Goal: Information Seeking & Learning: Learn about a topic

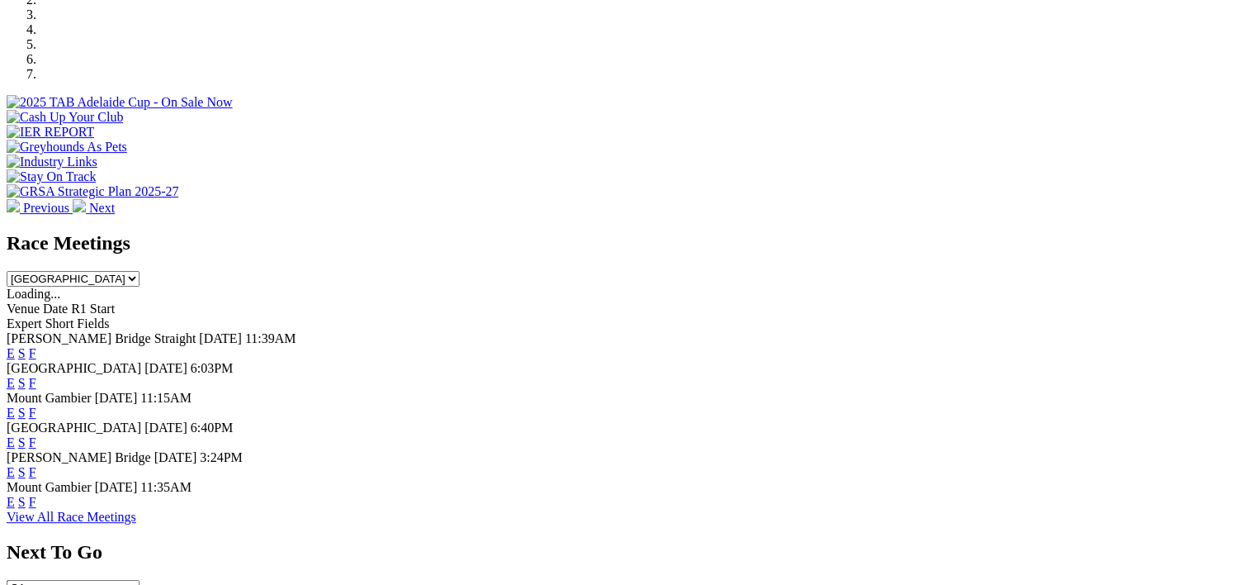
scroll to position [545, 0]
click at [865, 464] on div "E S F" at bounding box center [625, 471] width 1236 height 15
click at [36, 464] on link "F" at bounding box center [32, 471] width 7 height 14
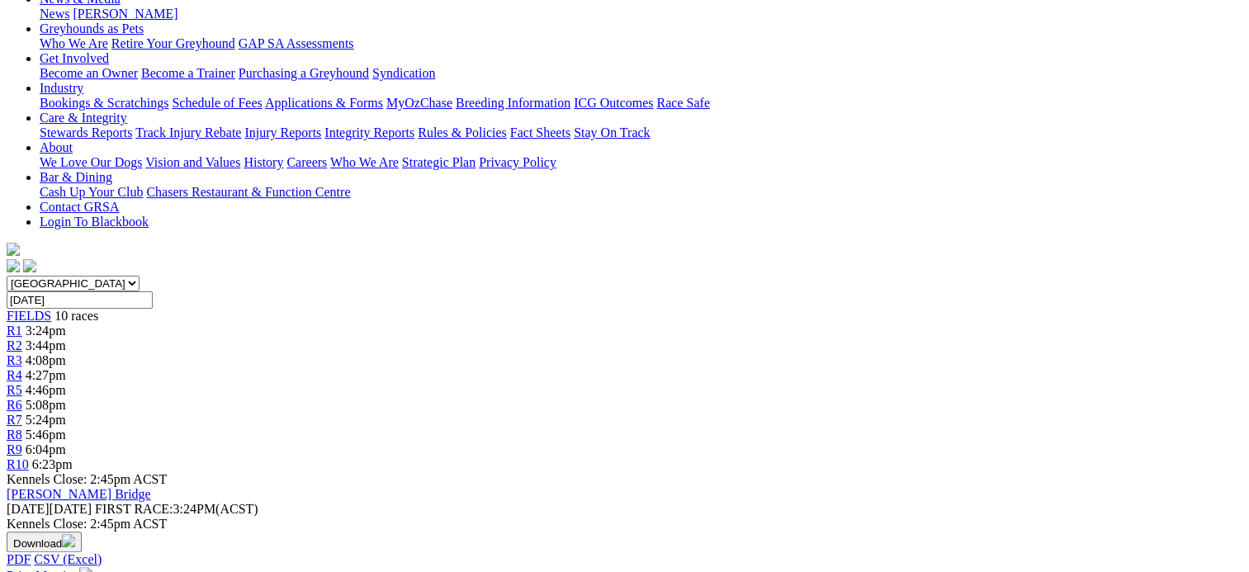
scroll to position [0, 3]
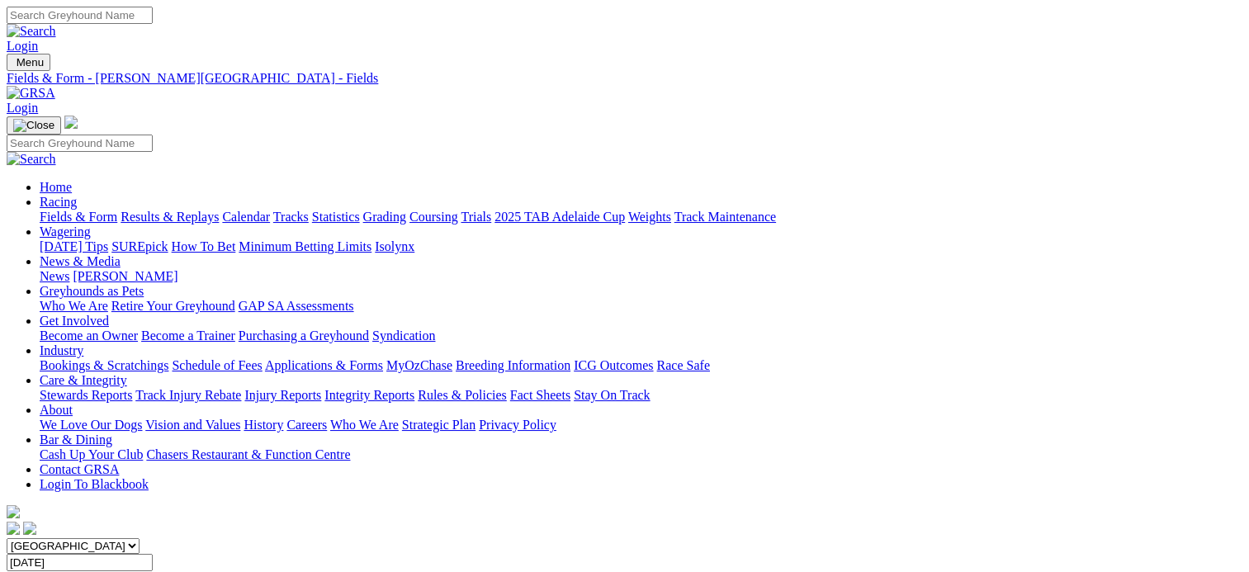
click at [185, 210] on link "Results & Replays" at bounding box center [170, 217] width 98 height 14
click at [51, 571] on link "FIELDS" at bounding box center [29, 578] width 45 height 14
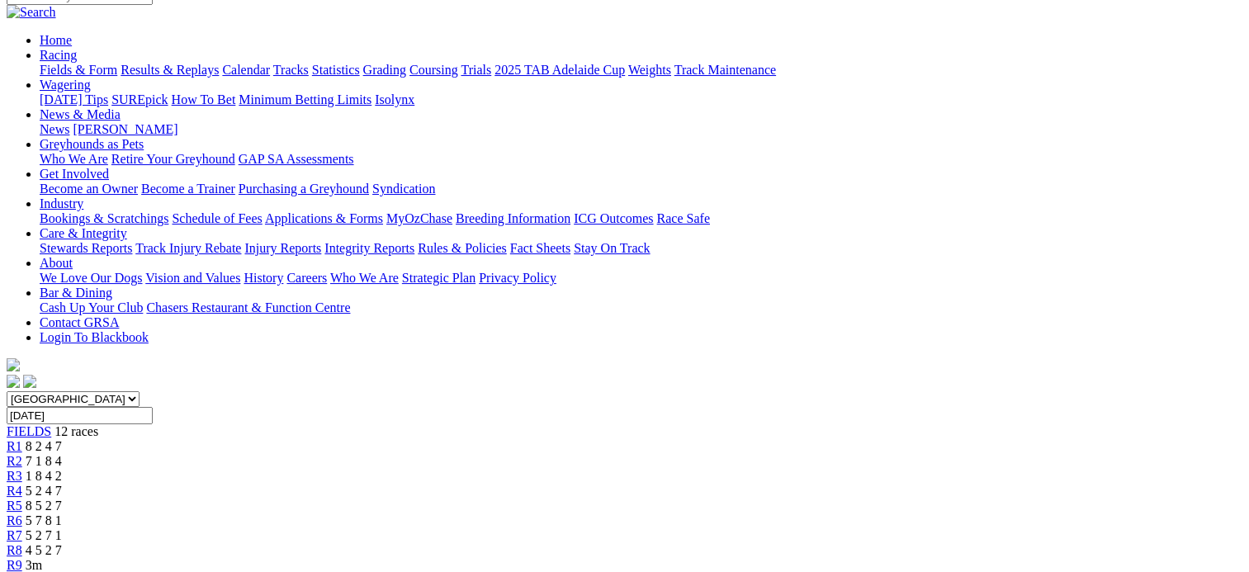
scroll to position [124, 0]
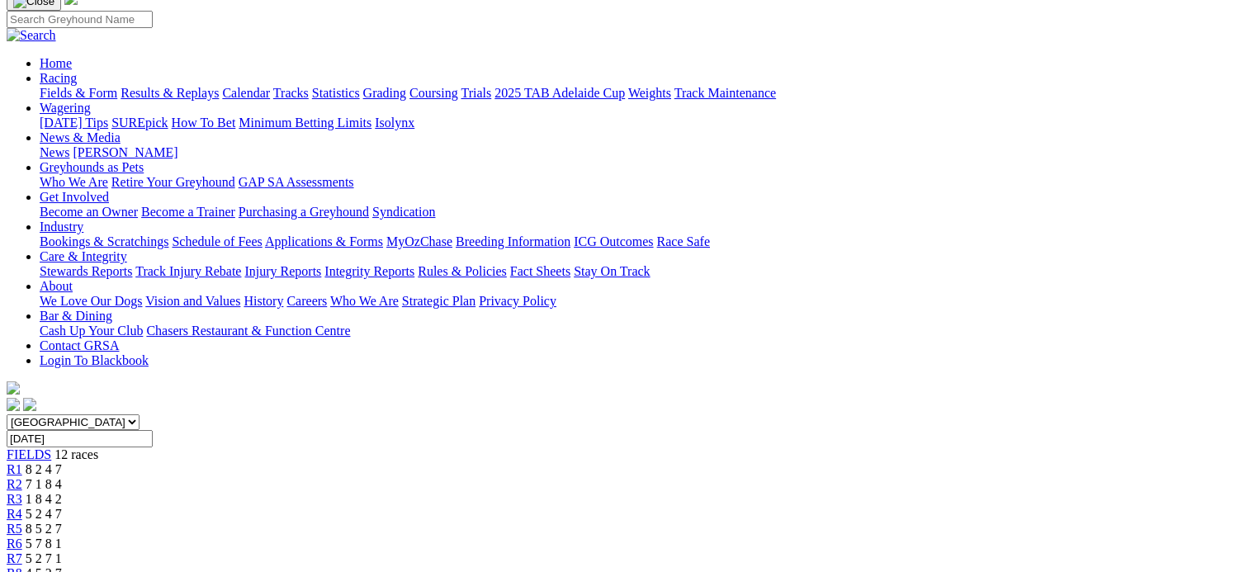
click at [268, 462] on div "R1 8 2 4 7" at bounding box center [625, 469] width 1236 height 15
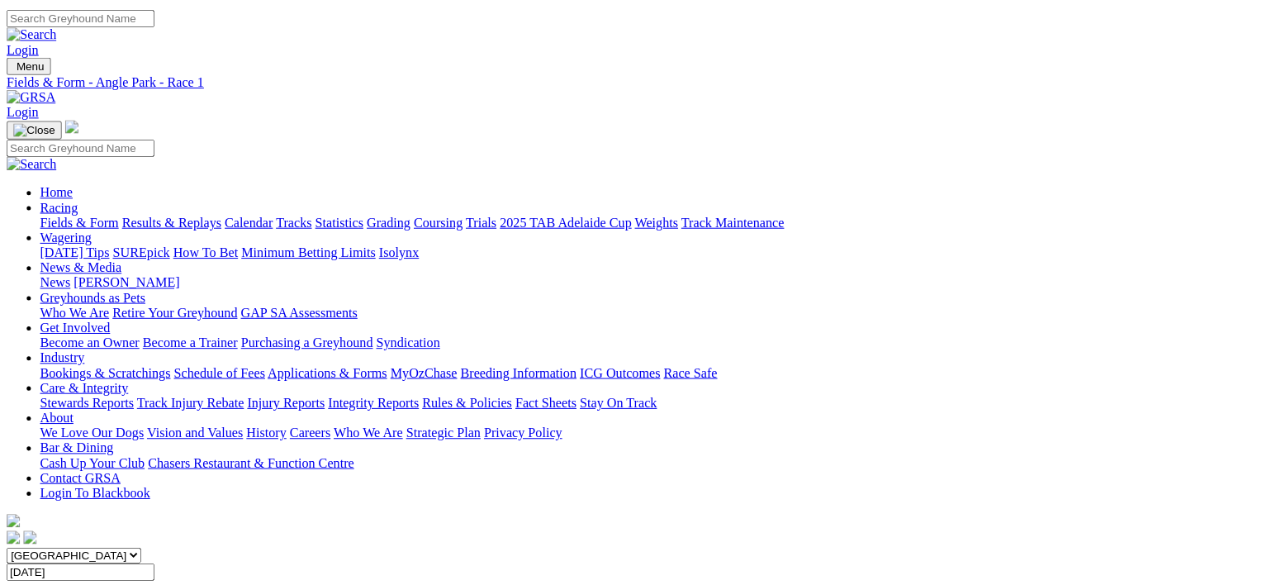
scroll to position [408, 0]
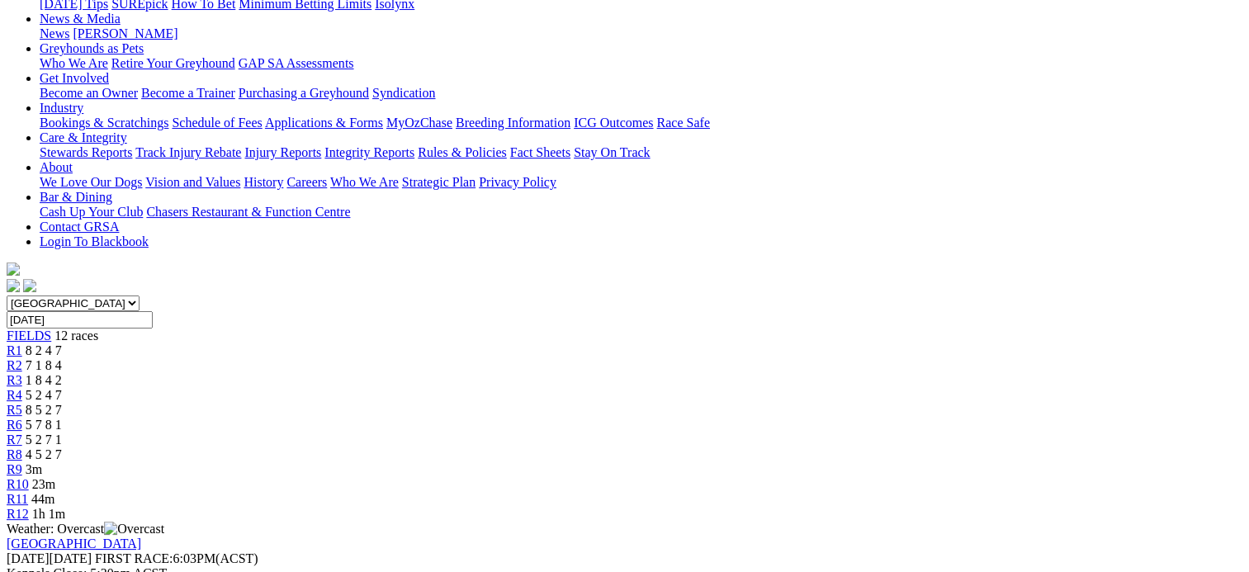
scroll to position [203, 0]
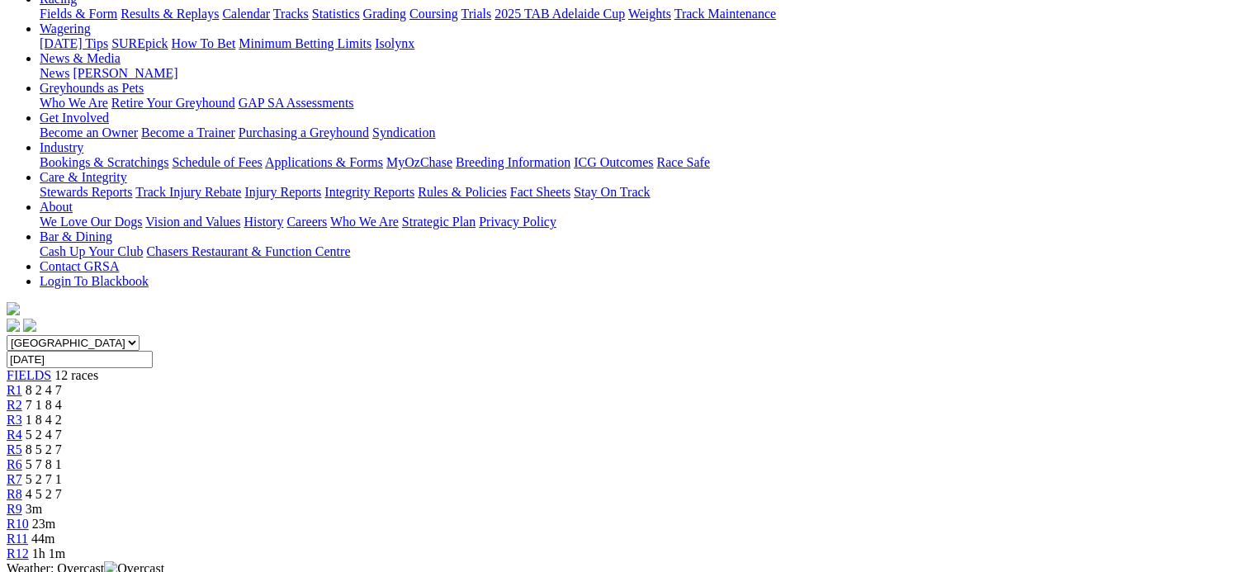
click at [62, 398] on span "7 1 8 4" at bounding box center [44, 405] width 36 height 14
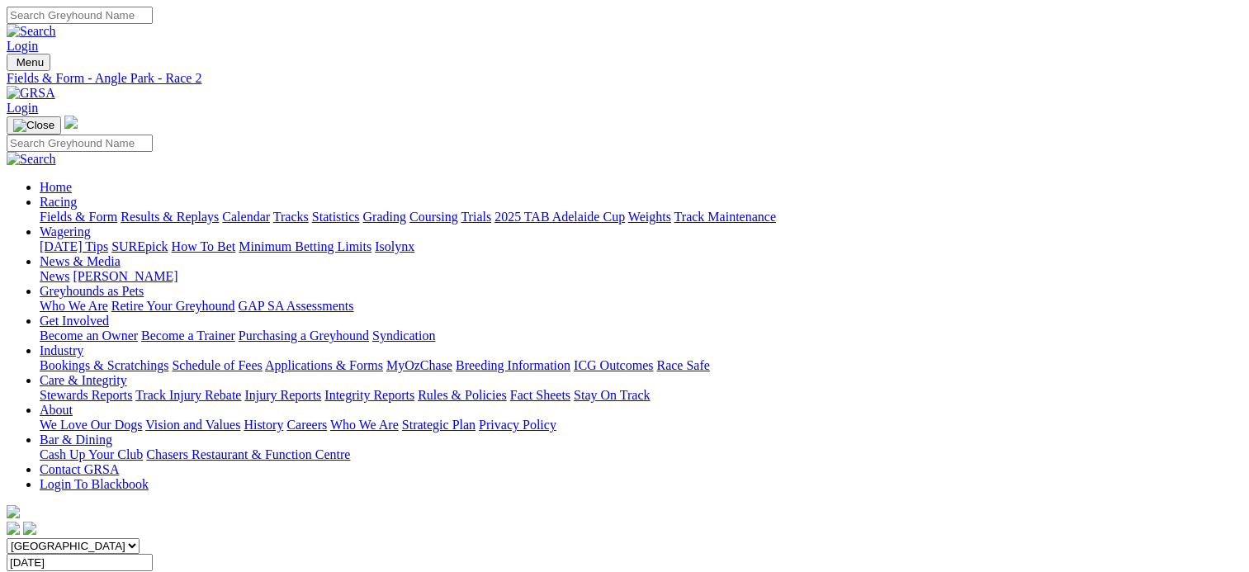
scroll to position [334, 0]
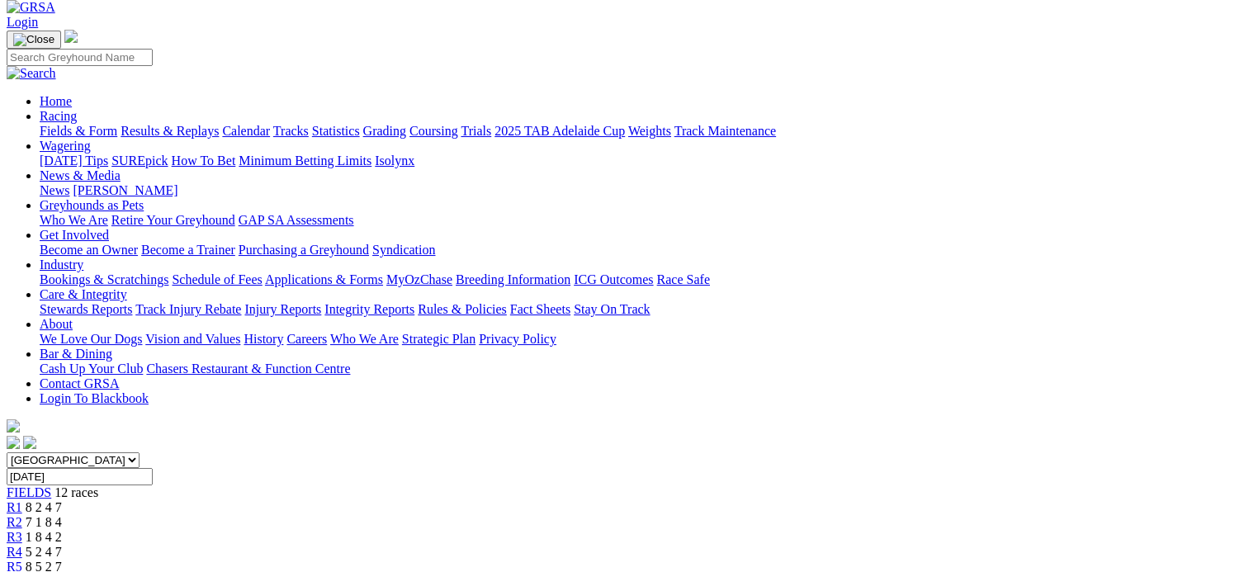
scroll to position [83, 0]
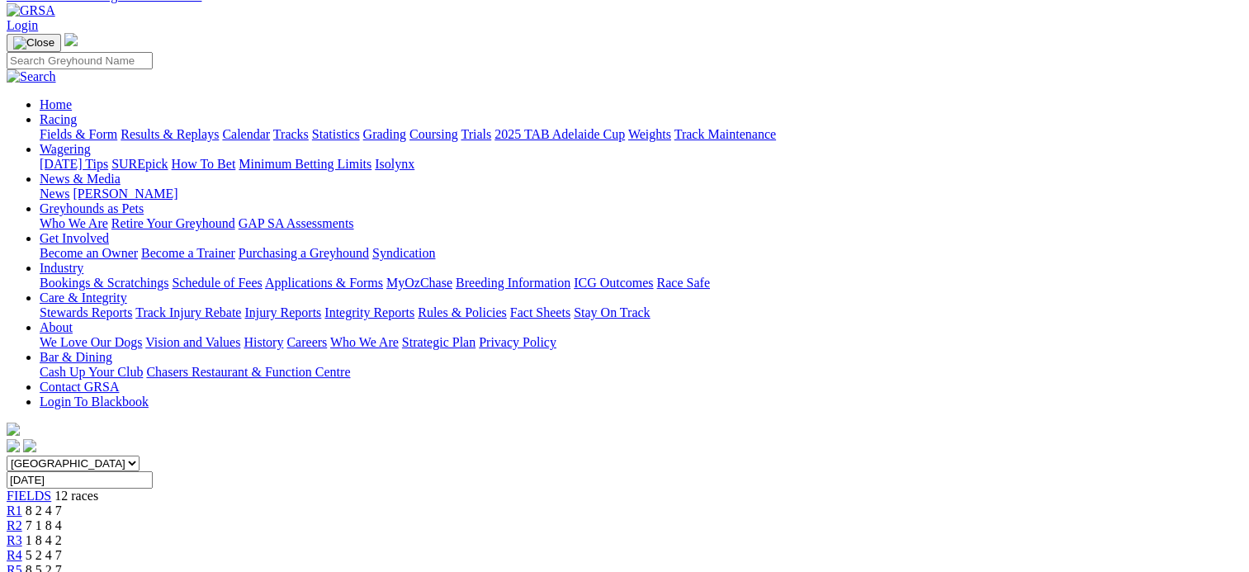
click at [414, 533] on div "R3 1 8 4 2" at bounding box center [625, 540] width 1236 height 15
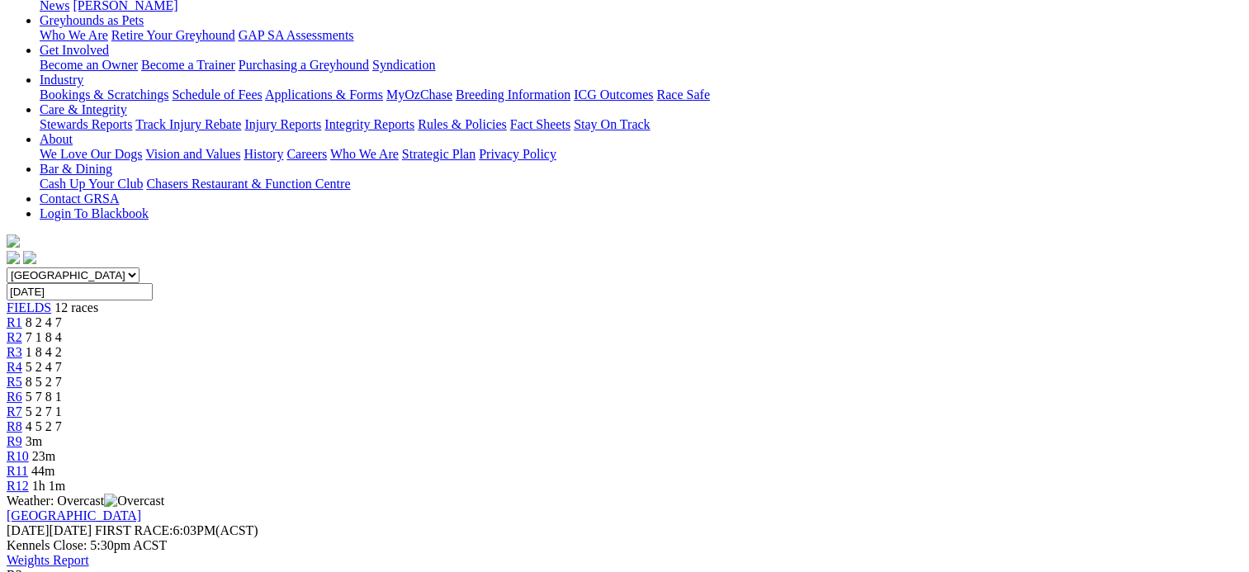
scroll to position [215, 0]
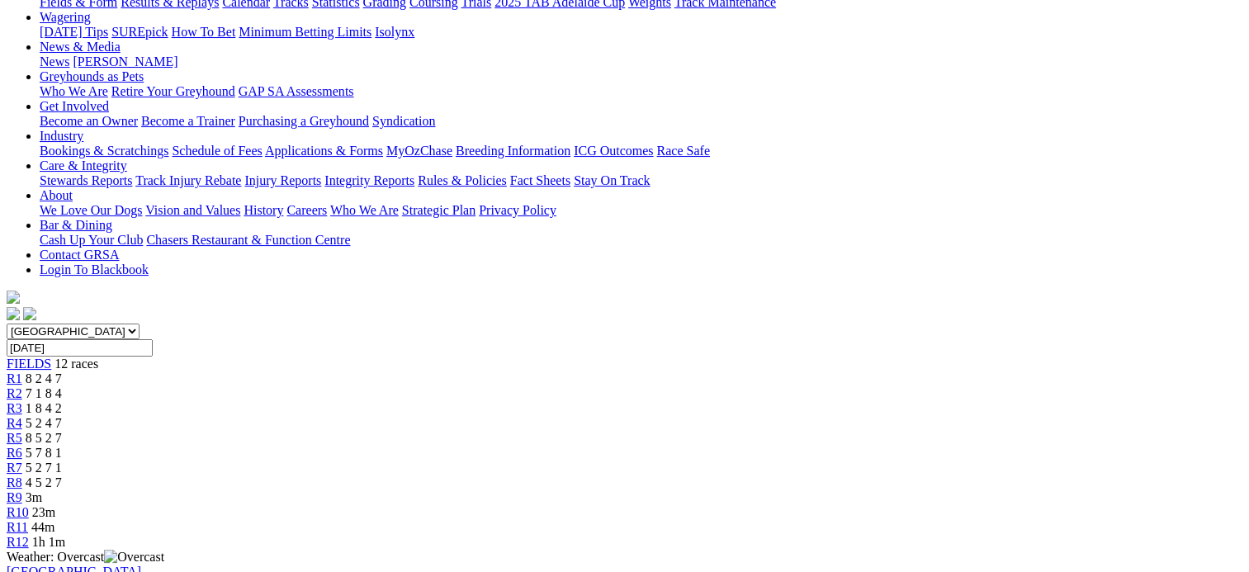
click at [491, 416] on div "R4 5 2 4 7" at bounding box center [625, 423] width 1236 height 15
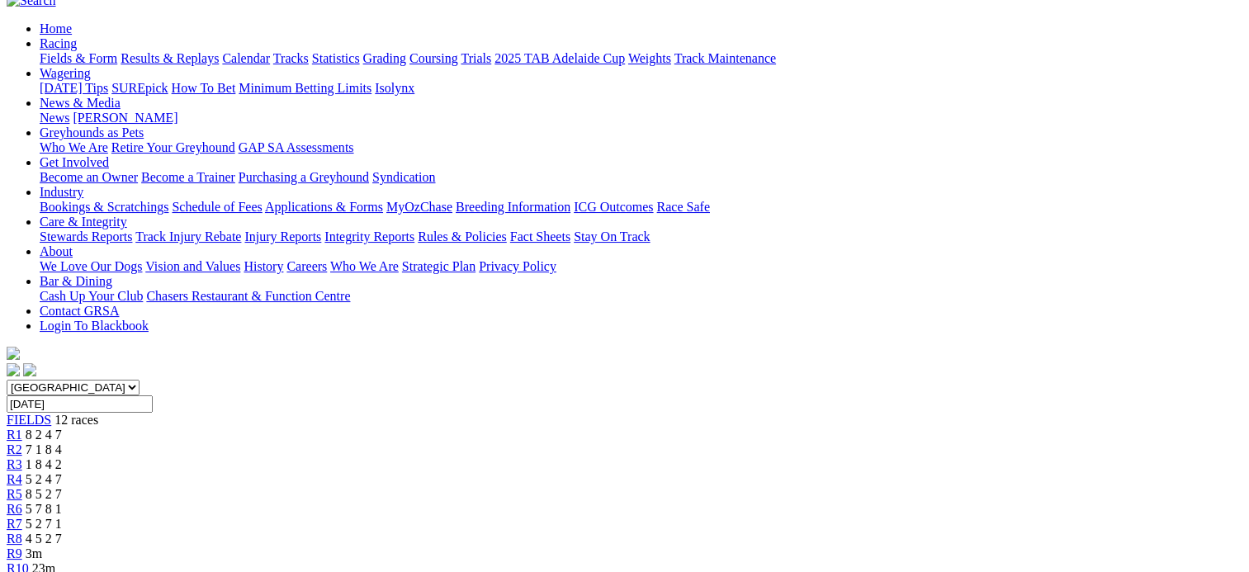
scroll to position [157, 0]
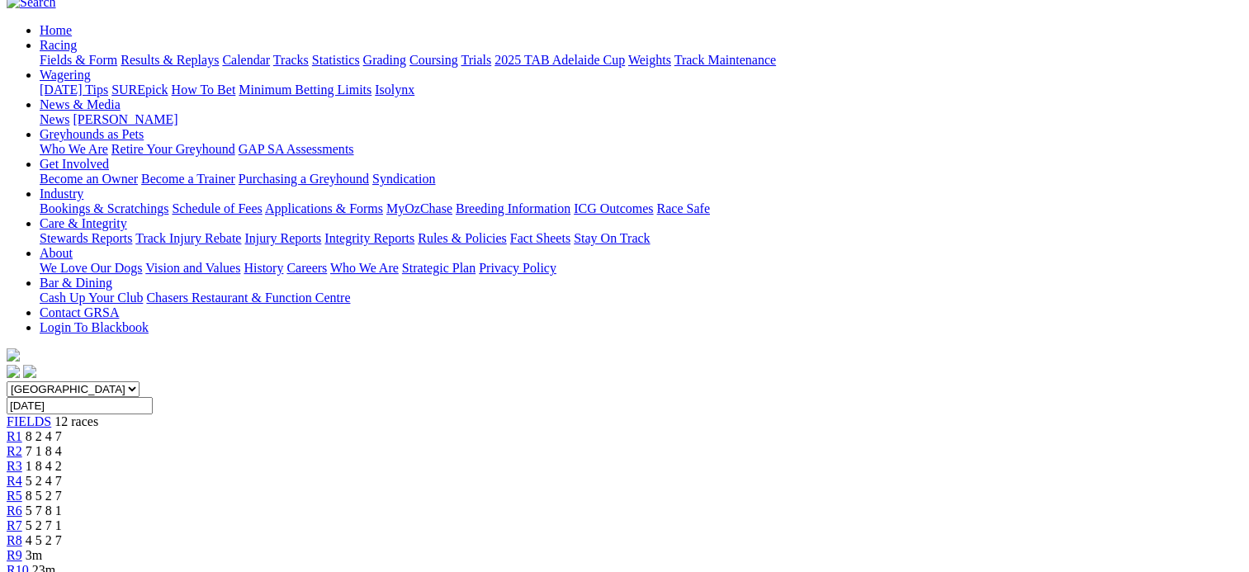
click at [62, 489] on span "8 5 2 7" at bounding box center [44, 496] width 36 height 14
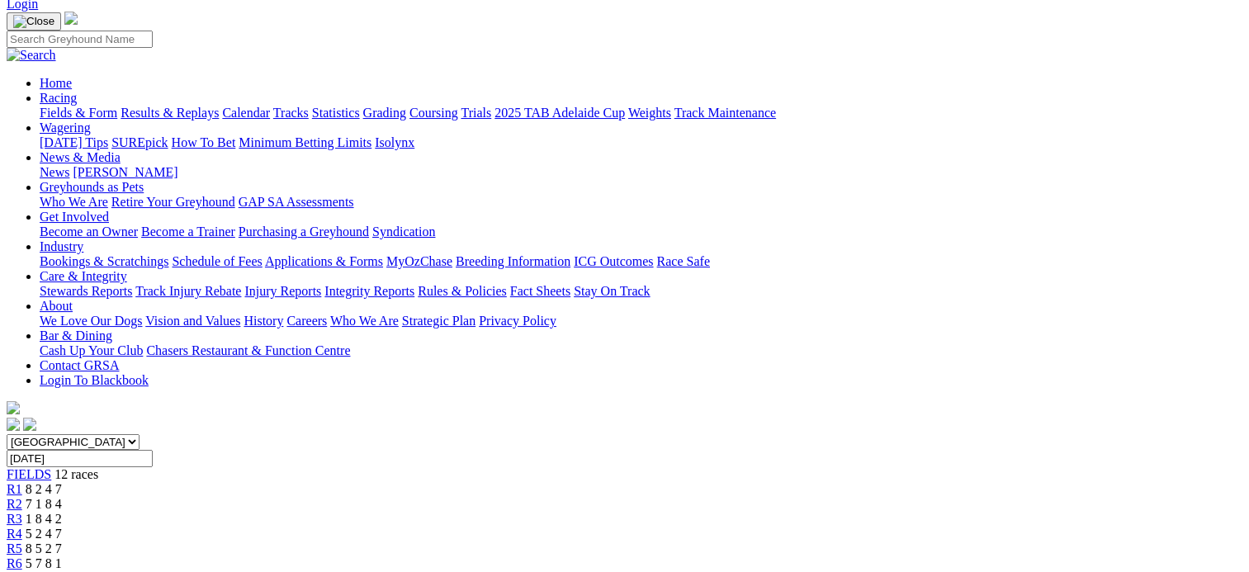
scroll to position [102, 0]
click at [22, 558] on link "R6" at bounding box center [15, 565] width 16 height 14
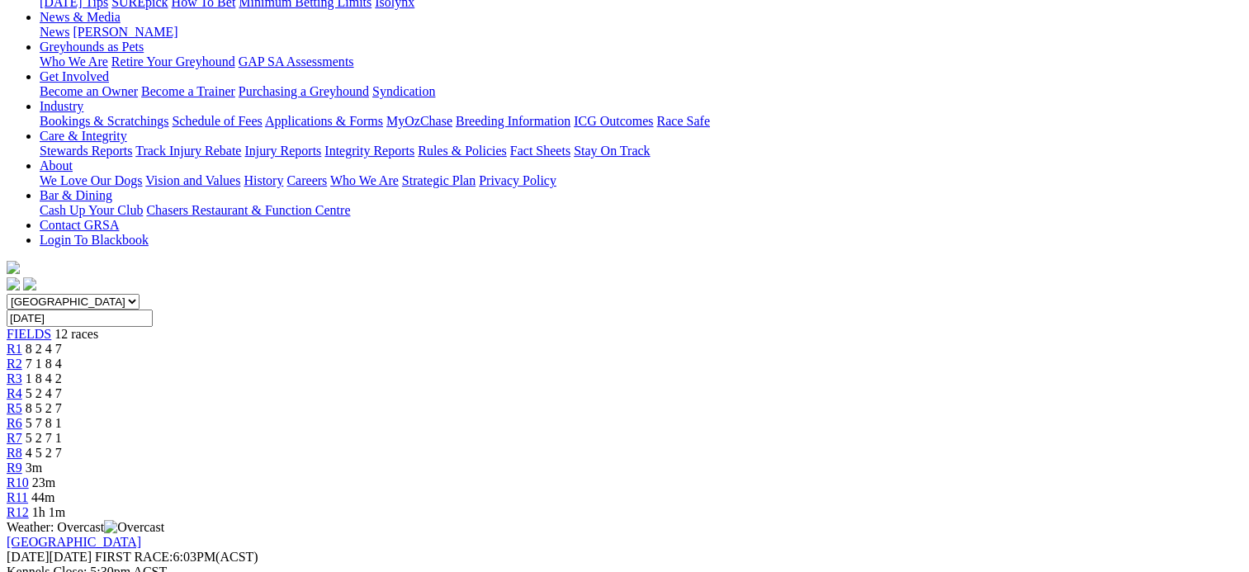
scroll to position [240, 0]
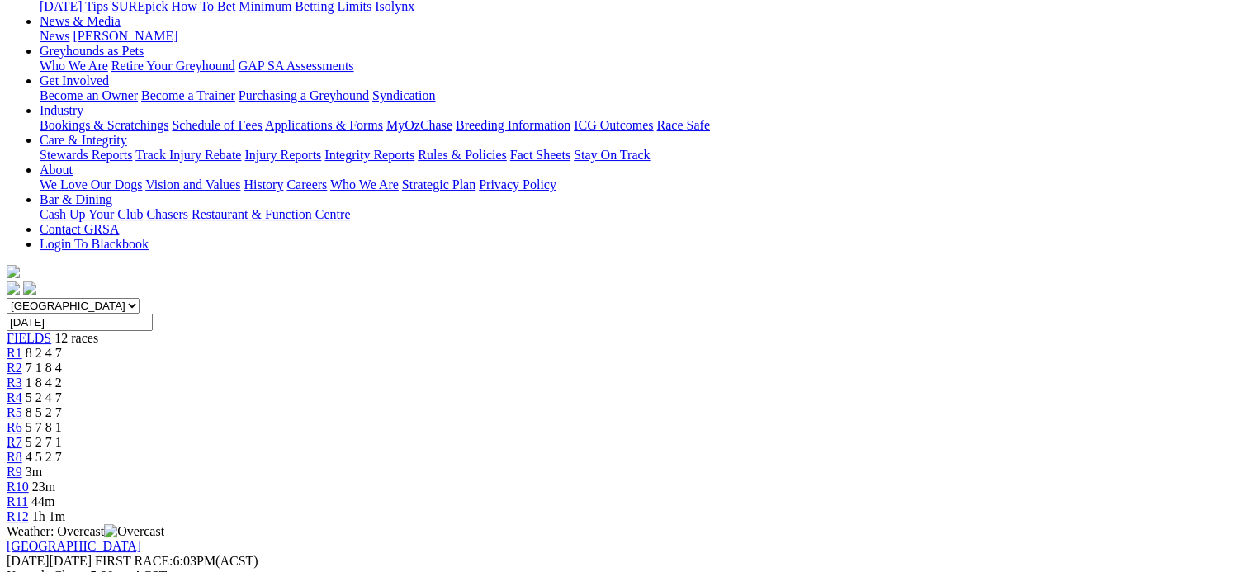
click at [62, 435] on span "5 2 7 1" at bounding box center [44, 442] width 36 height 14
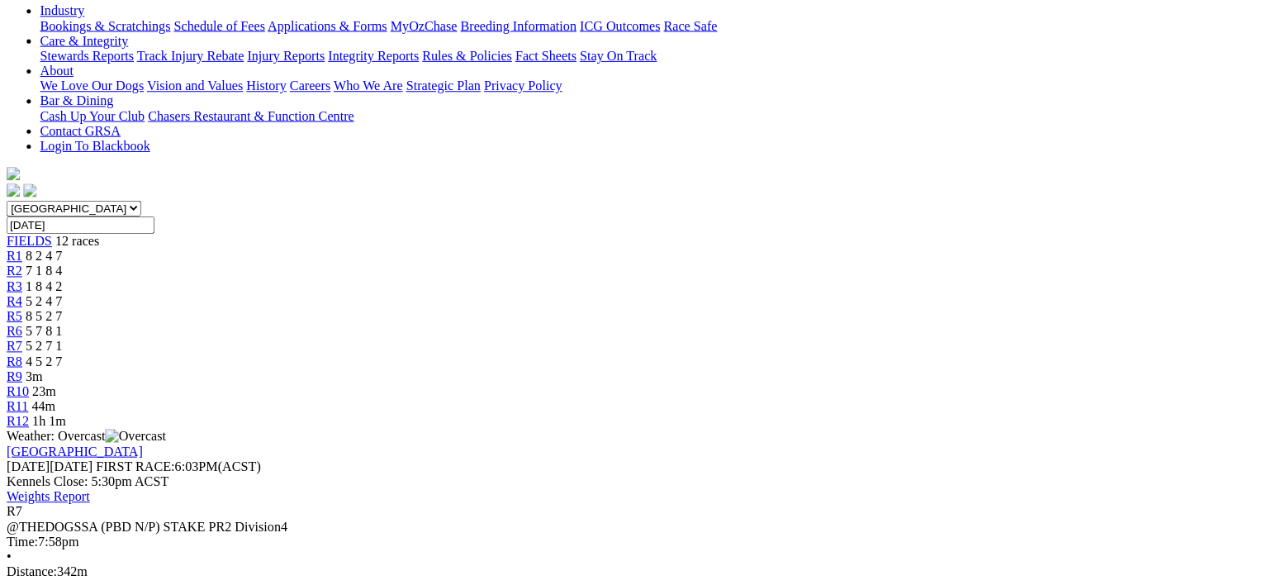
scroll to position [345, 0]
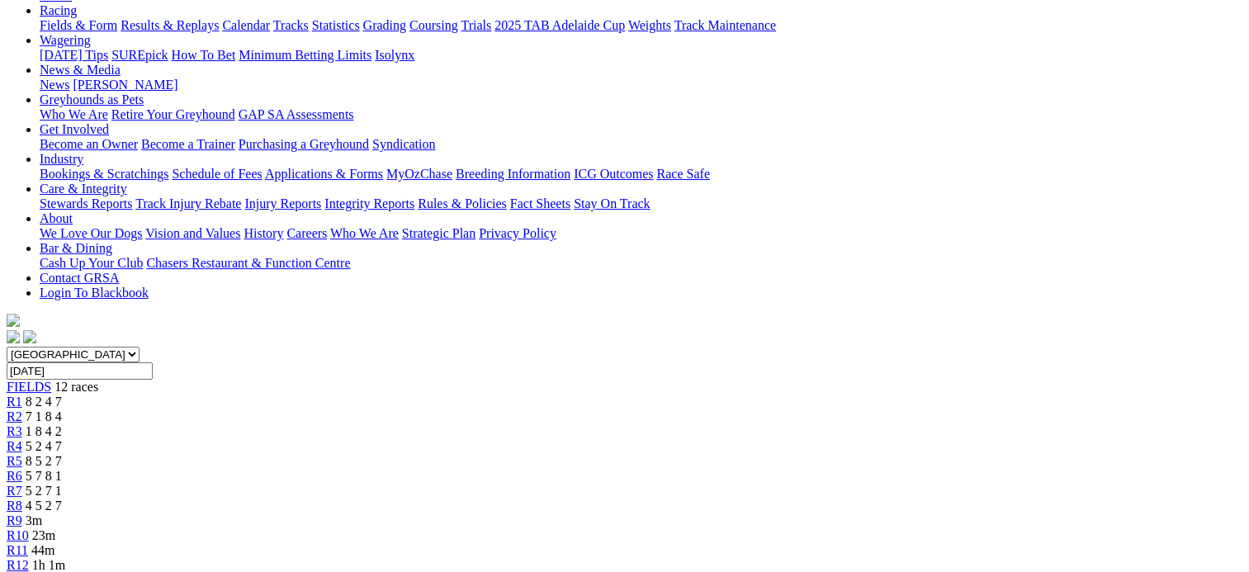
scroll to position [168, 0]
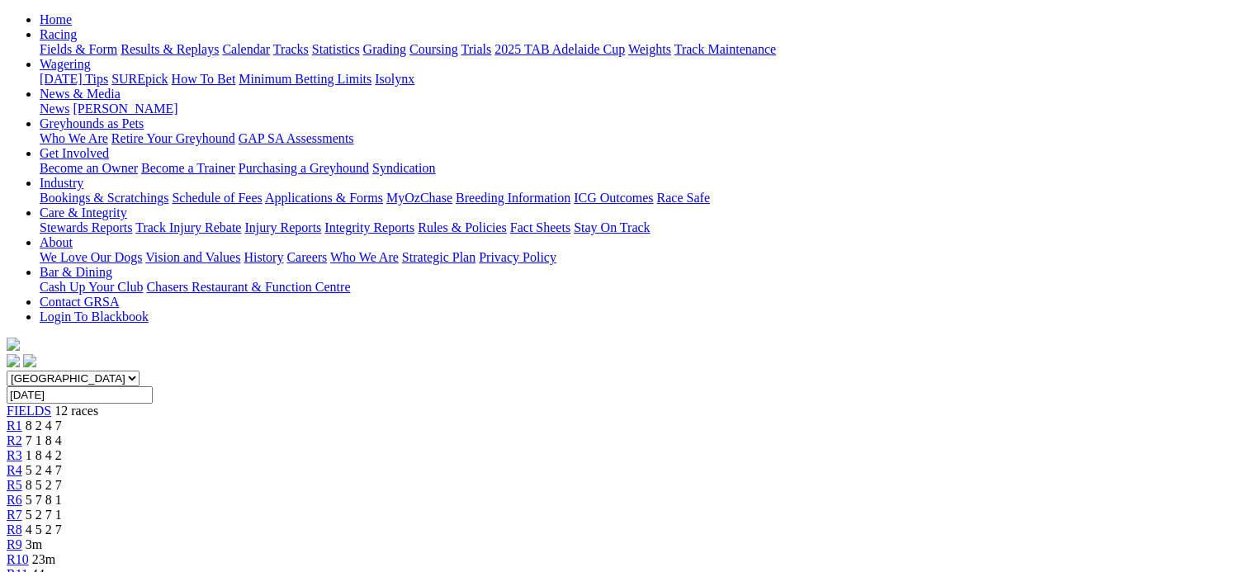
click at [62, 523] on span "4 5 2 7" at bounding box center [44, 530] width 36 height 14
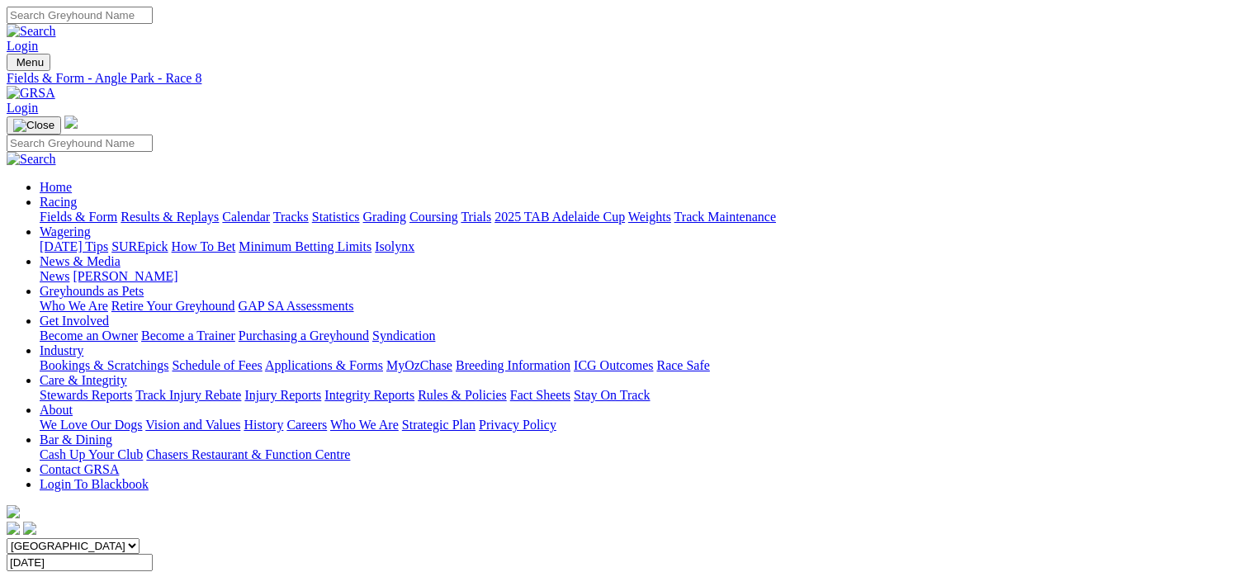
scroll to position [89, 0]
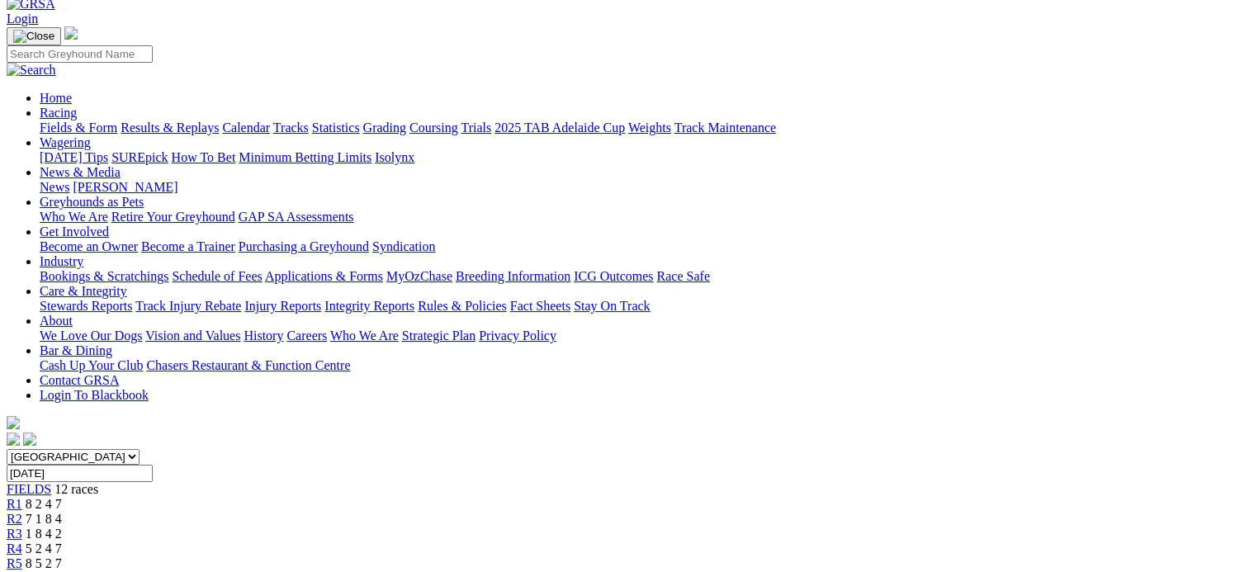
click at [98, 482] on span "12 races" at bounding box center [76, 489] width 44 height 14
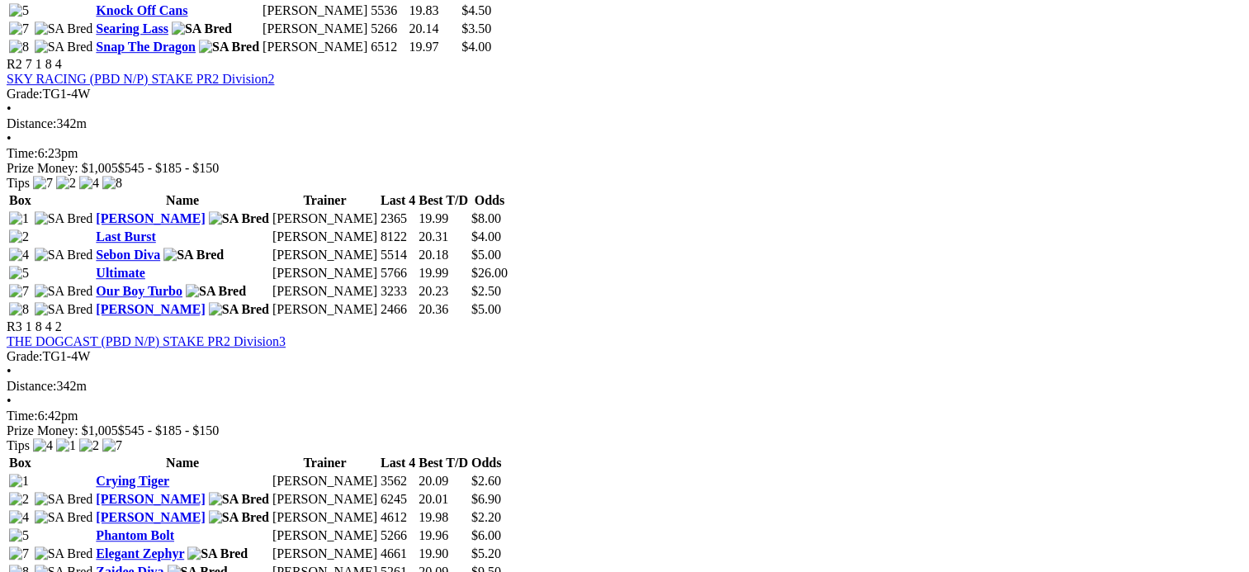
scroll to position [1083, 0]
click at [831, 338] on div "R1 8 2 4 7 FRESH PET FOOD CO (PBD N/P) STAKE PR2 Division1 Grade: TG1-4W • Dist…" at bounding box center [625, 580] width 1236 height 1575
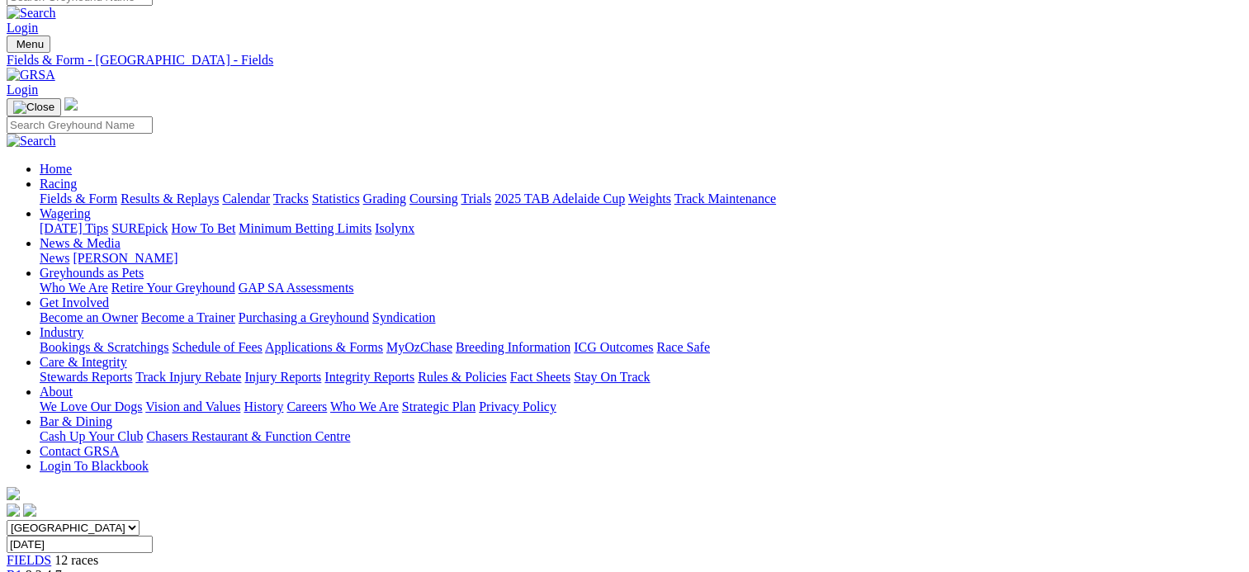
scroll to position [0, 0]
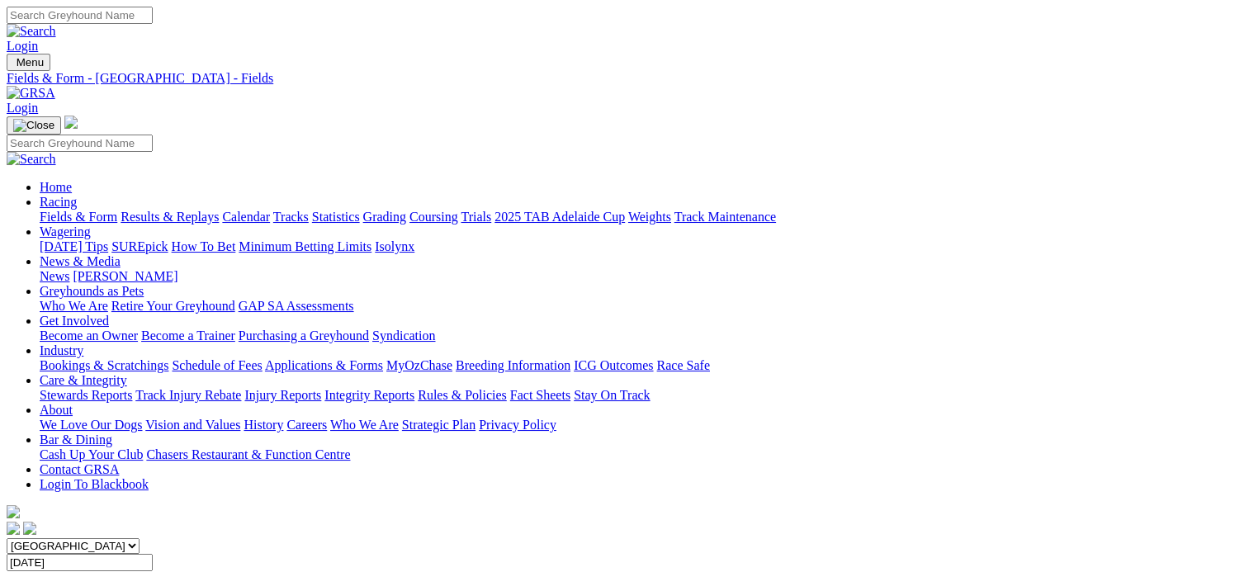
click at [219, 210] on link "Results & Replays" at bounding box center [170, 217] width 98 height 14
click at [73, 571] on span "SUMMARY" at bounding box center [40, 578] width 67 height 14
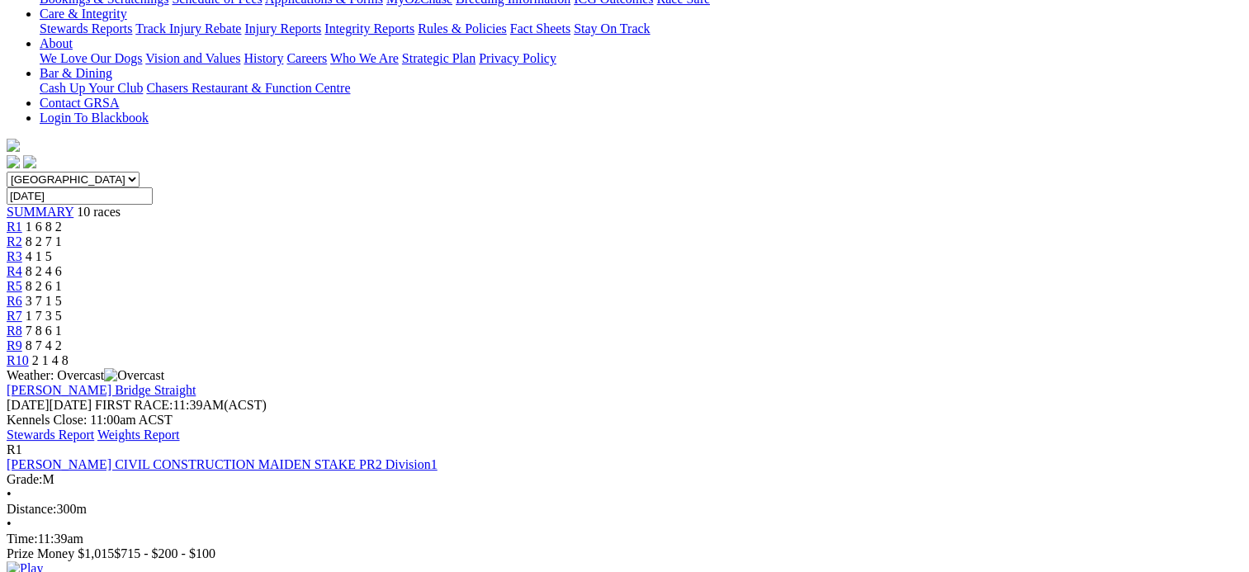
scroll to position [368, 0]
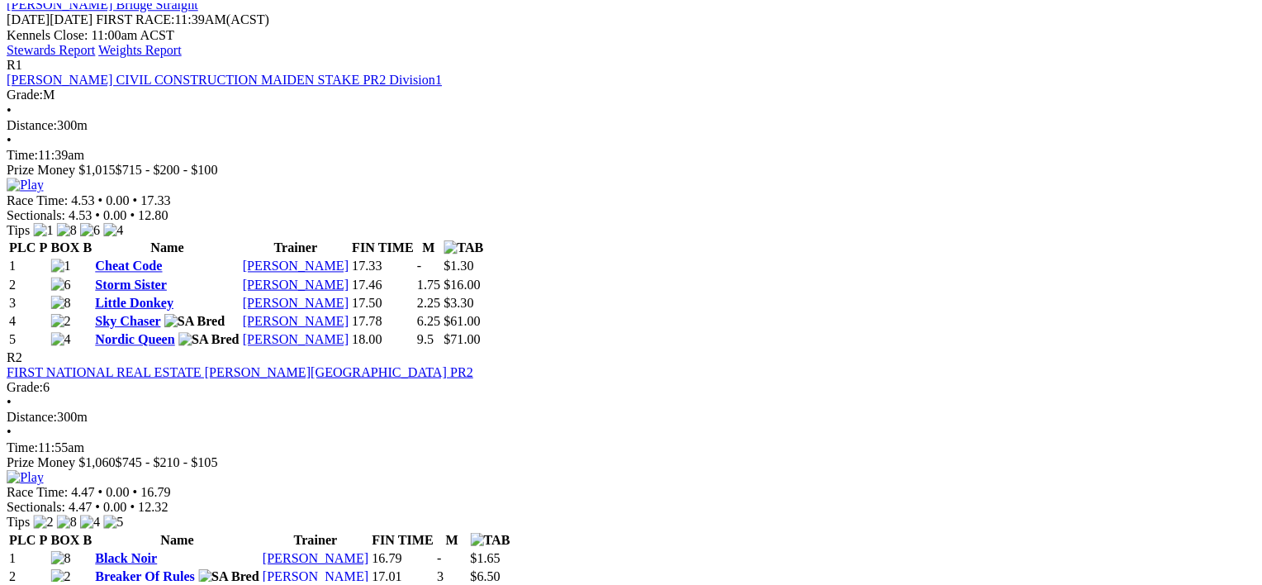
scroll to position [768, 0]
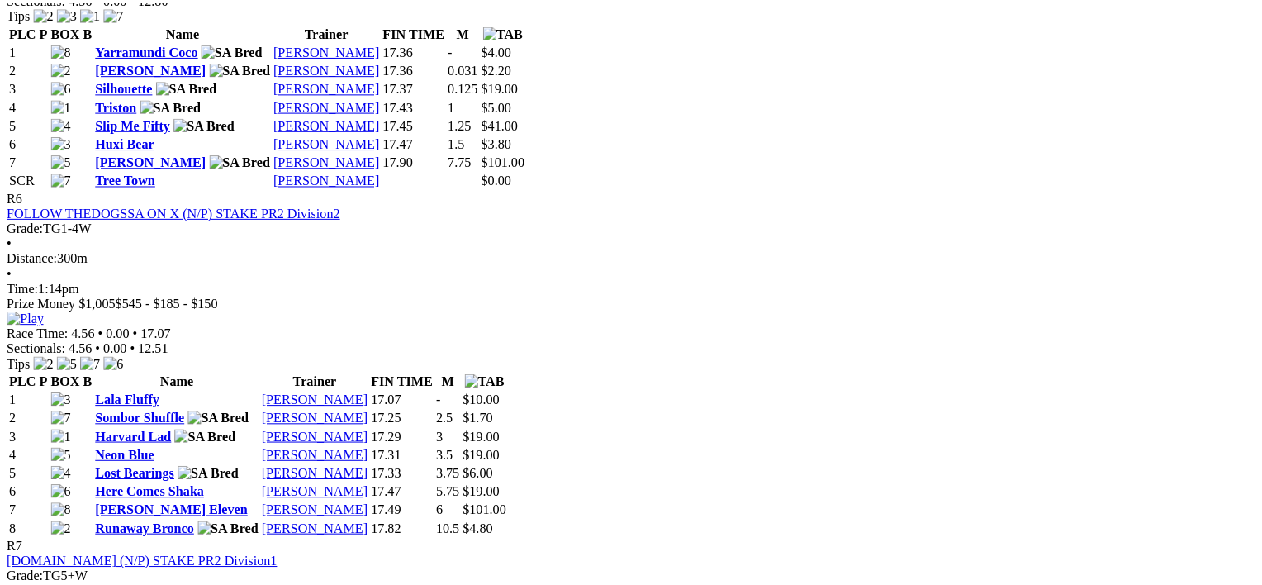
scroll to position [2160, 0]
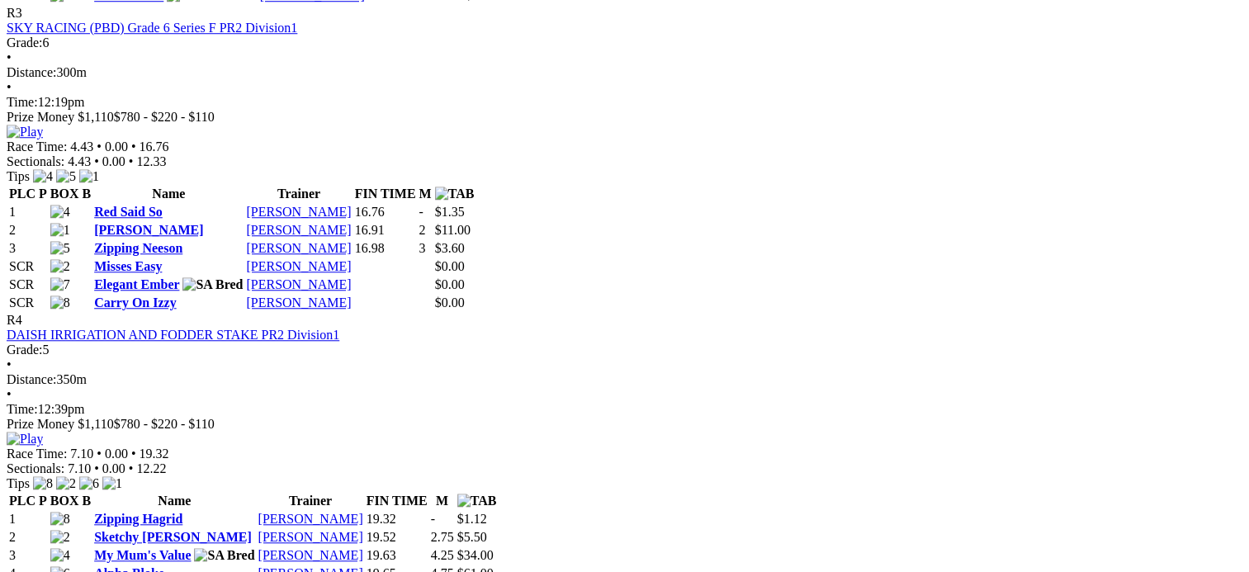
scroll to position [1198, 0]
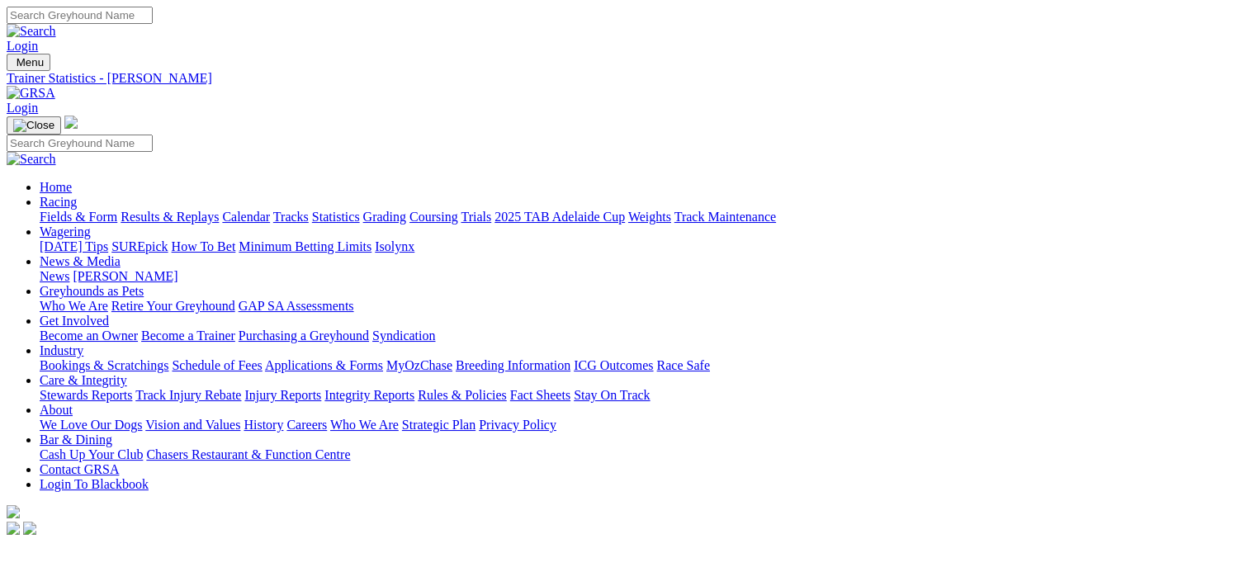
click at [203, 210] on link "Results & Replays" at bounding box center [170, 217] width 98 height 14
click at [360, 210] on link "Statistics" at bounding box center [336, 217] width 48 height 14
click at [78, 566] on link "Trainer" at bounding box center [59, 573] width 39 height 14
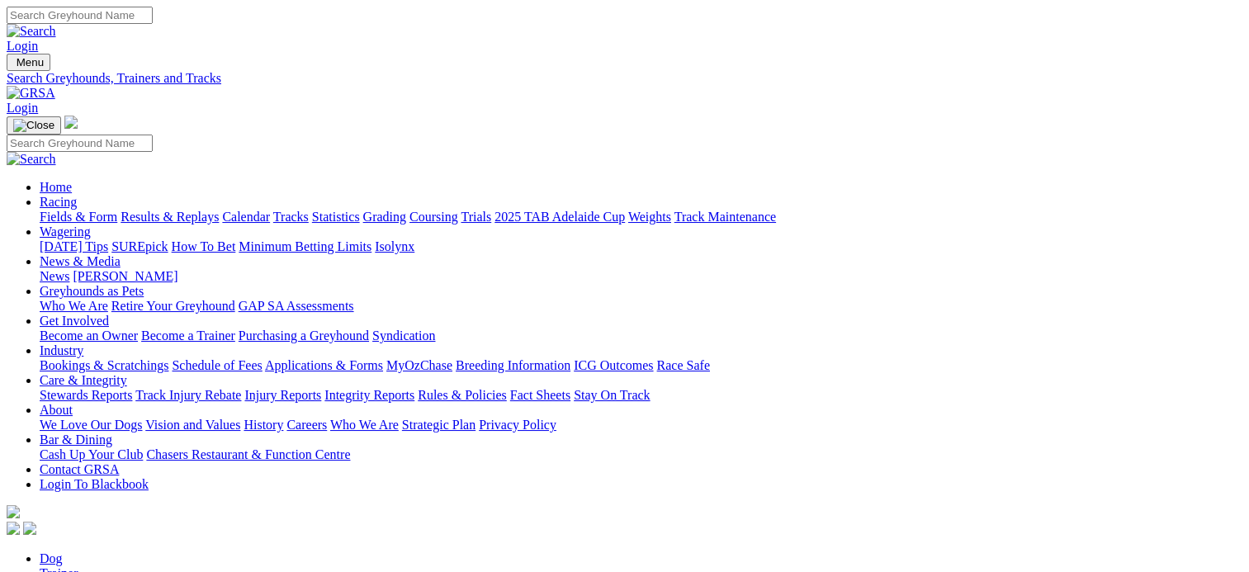
type input "leigh drganc"
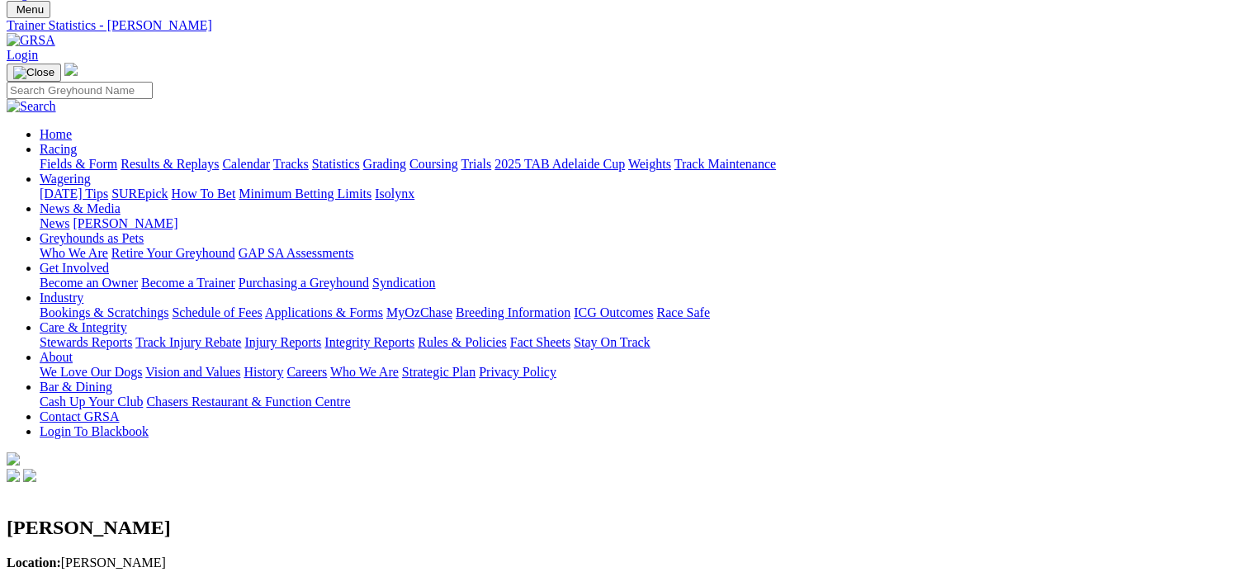
scroll to position [54, 0]
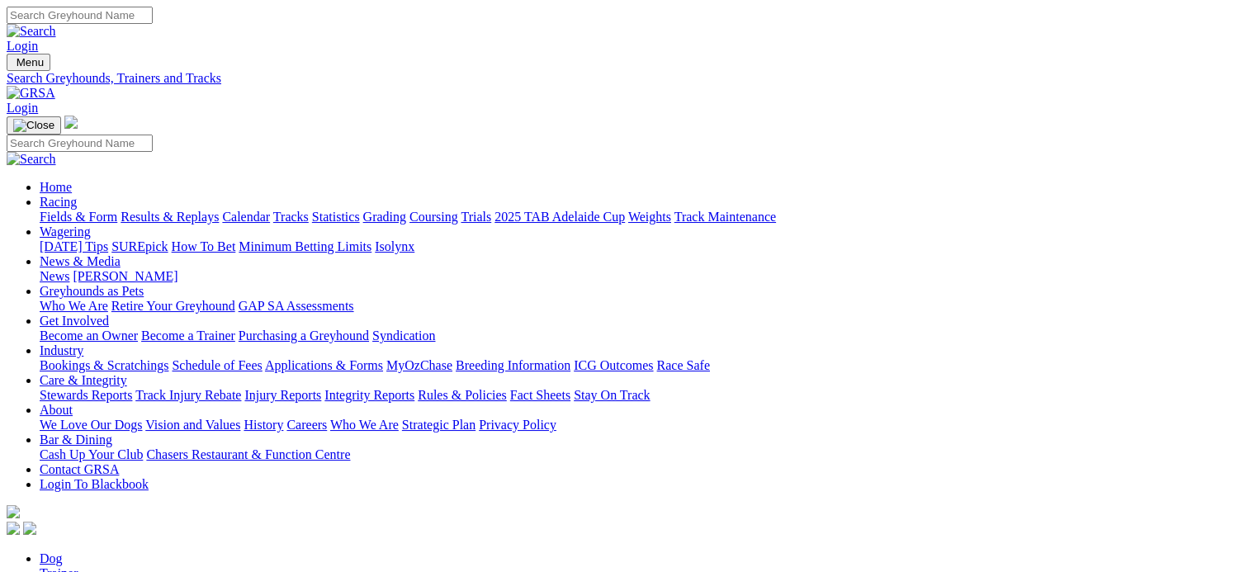
scroll to position [320, 0]
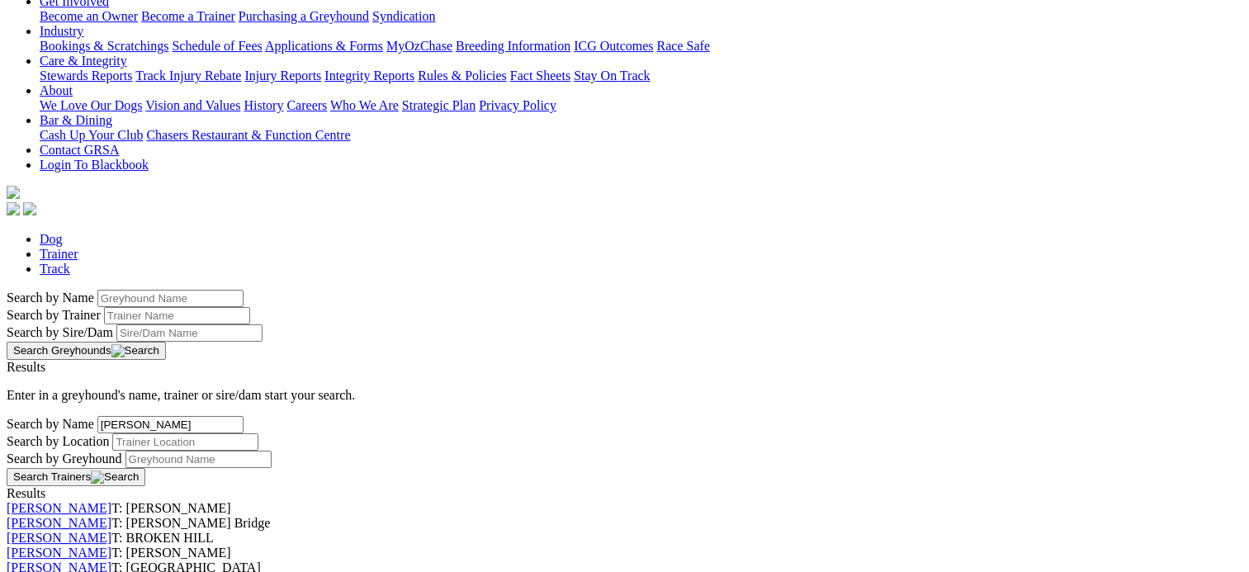
click at [111, 516] on link "[PERSON_NAME]" at bounding box center [59, 523] width 105 height 14
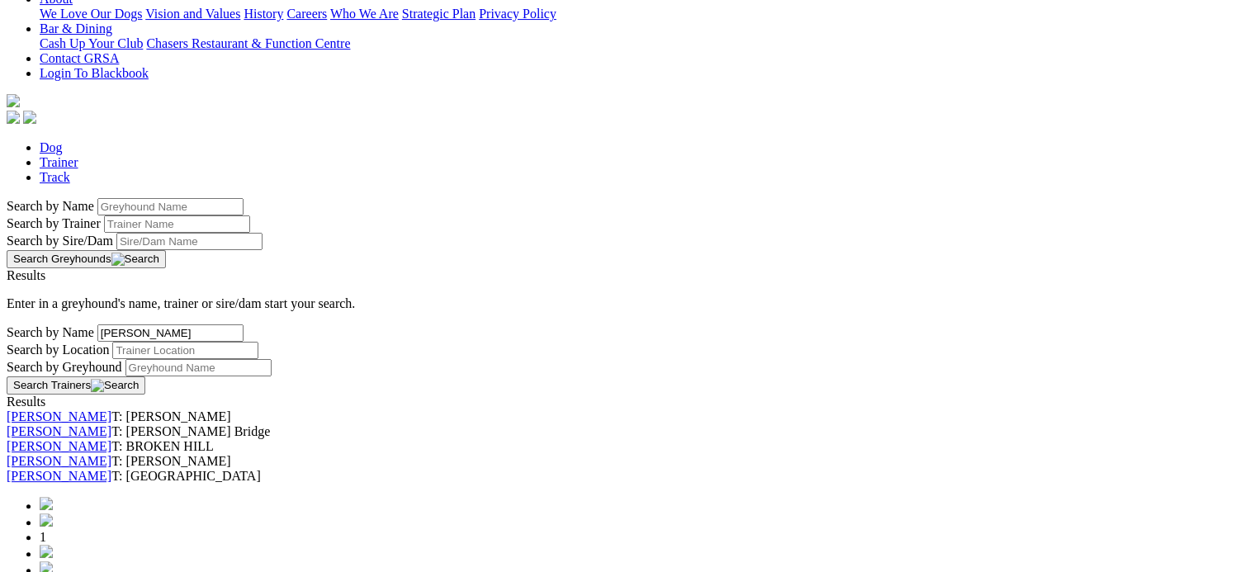
scroll to position [413, 0]
click at [111, 467] on link "[PERSON_NAME]" at bounding box center [59, 474] width 105 height 14
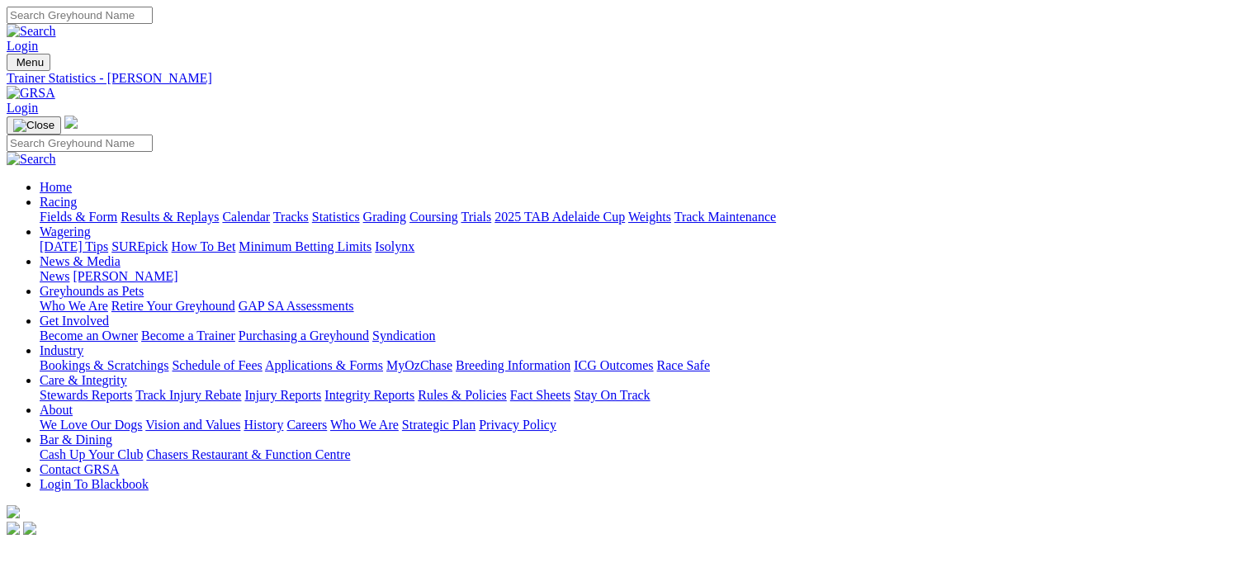
click at [360, 210] on link "Statistics" at bounding box center [336, 217] width 48 height 14
click at [78, 566] on link "Trainer" at bounding box center [59, 573] width 39 height 14
type input "graeme stirling"
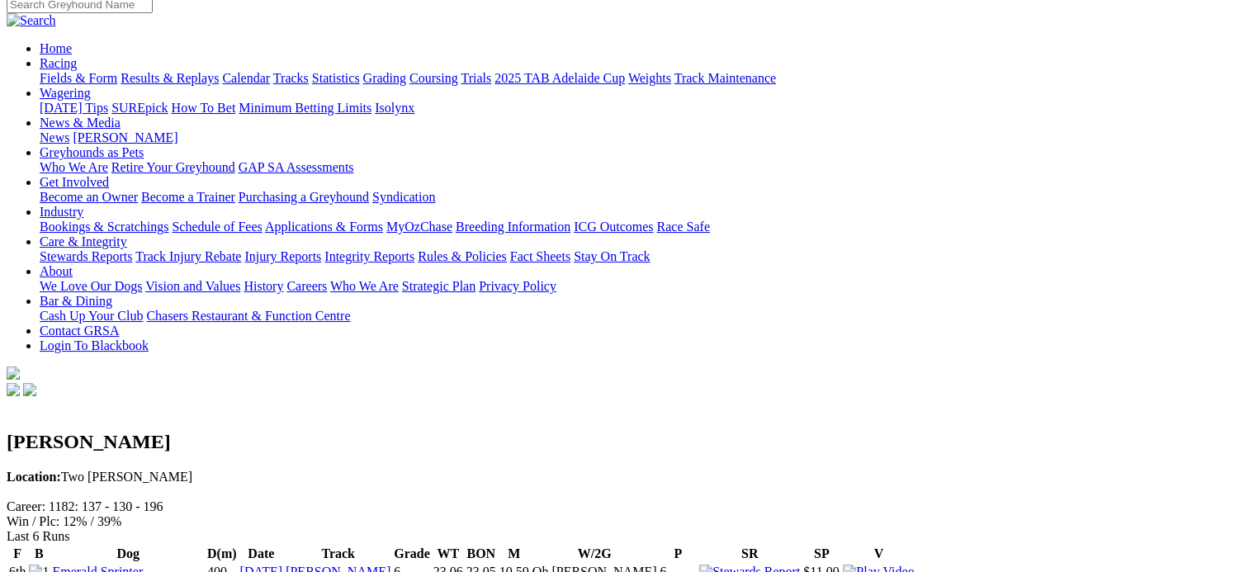
scroll to position [225, 0]
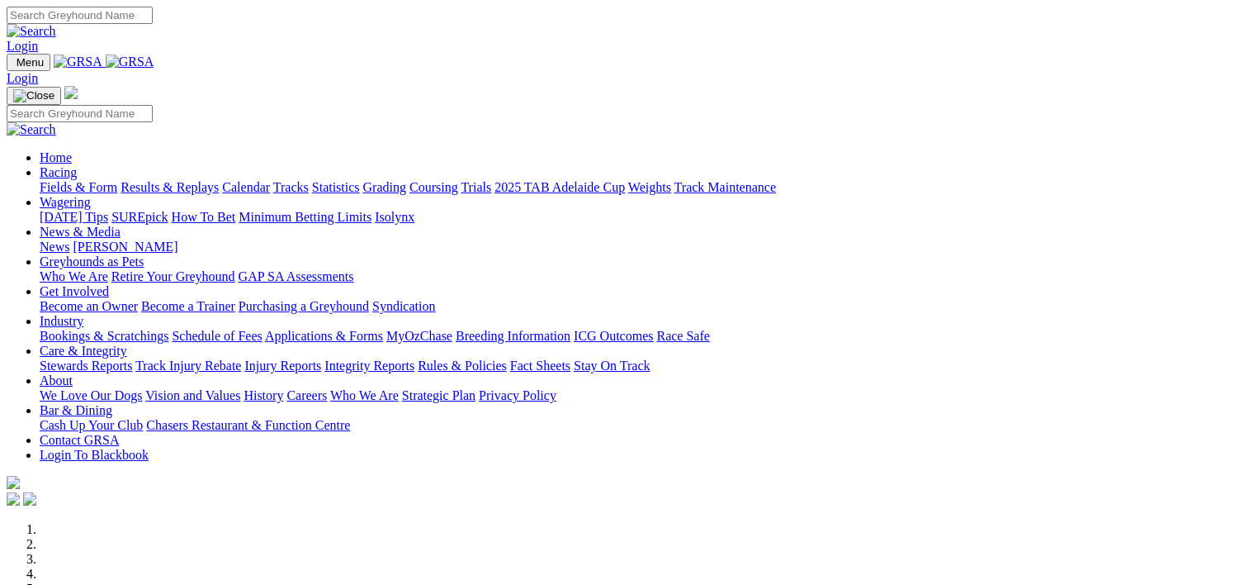
scroll to position [462, 0]
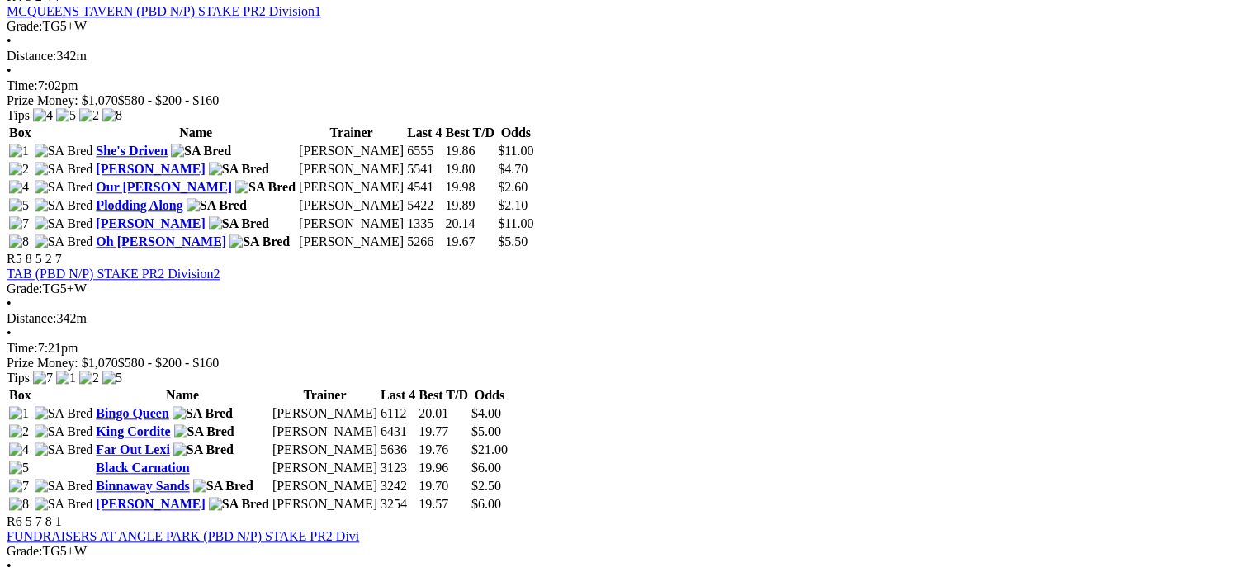
scroll to position [1674, 0]
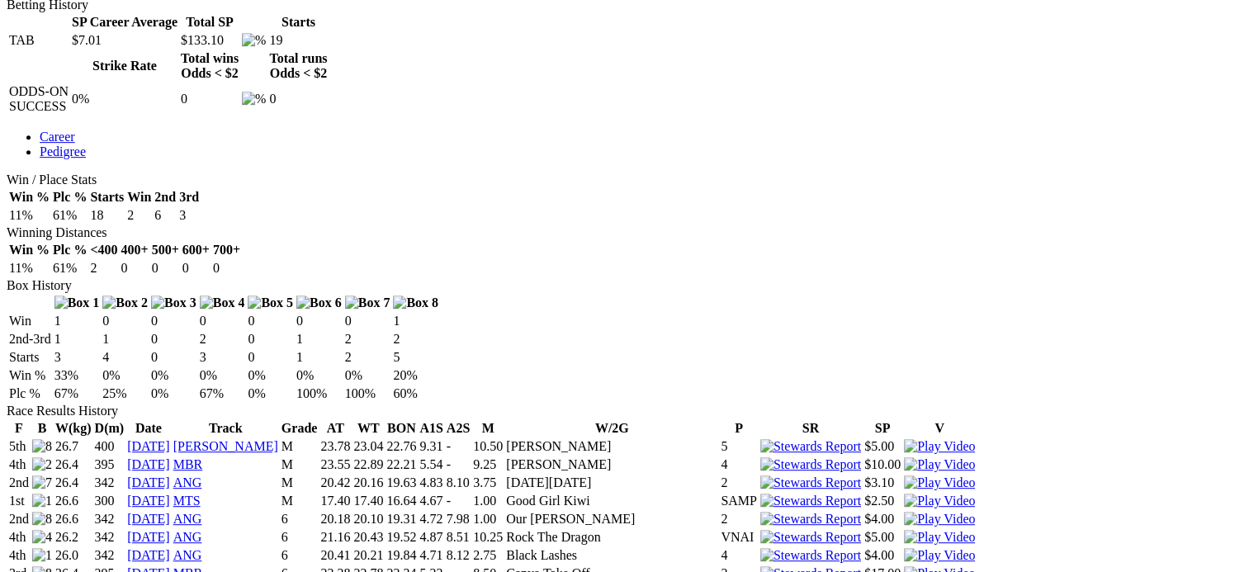
scroll to position [805, 0]
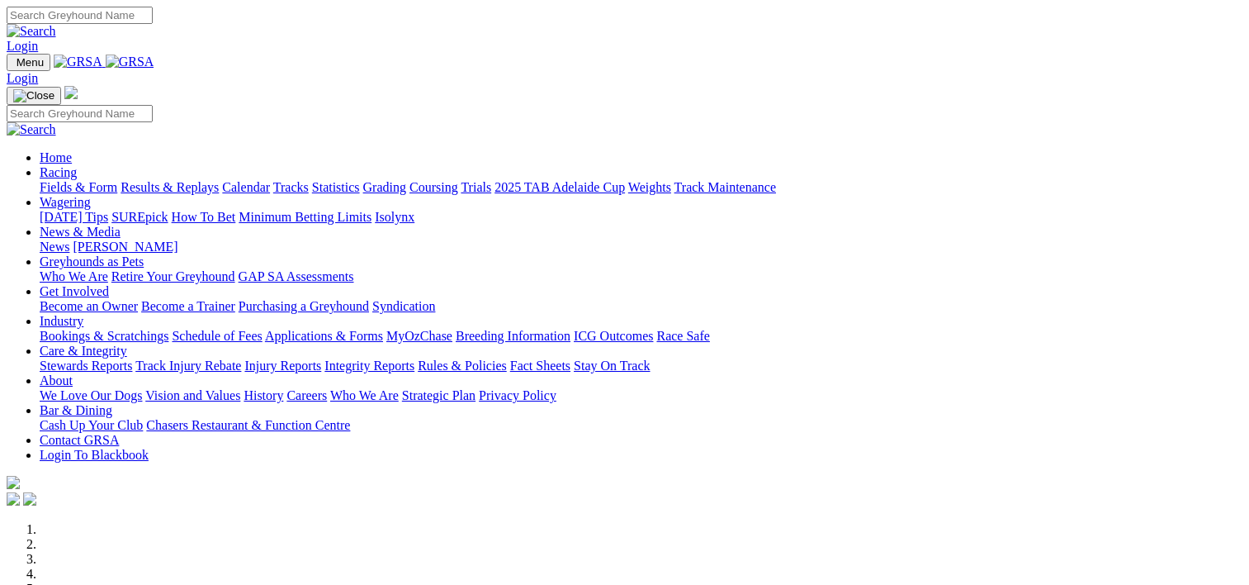
scroll to position [611, 0]
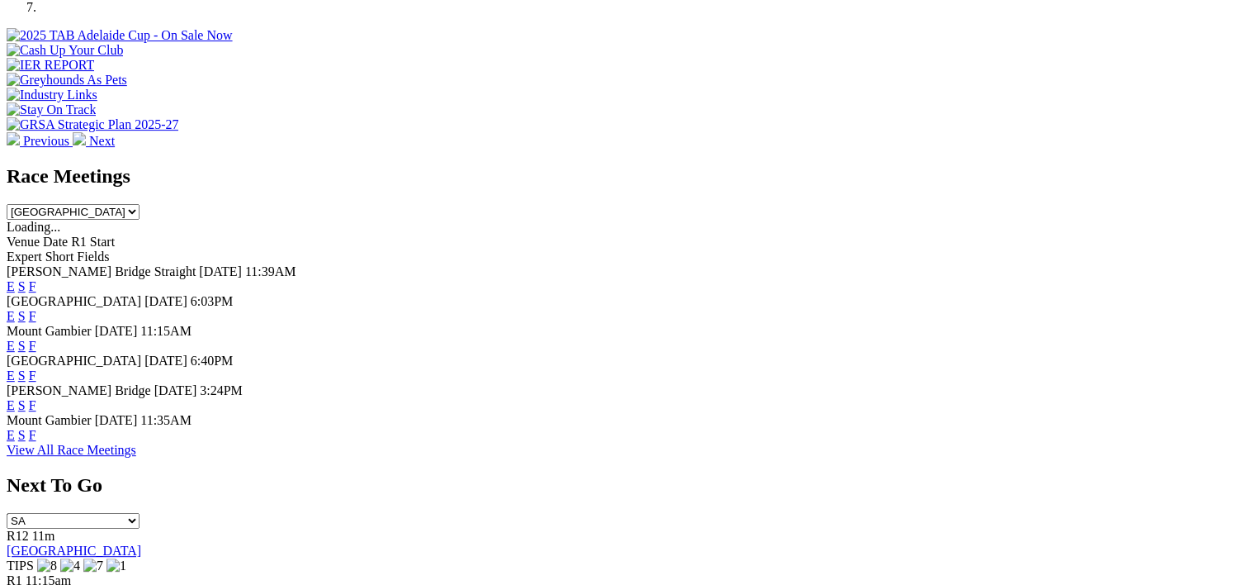
click at [36, 309] on link "F" at bounding box center [32, 316] width 7 height 14
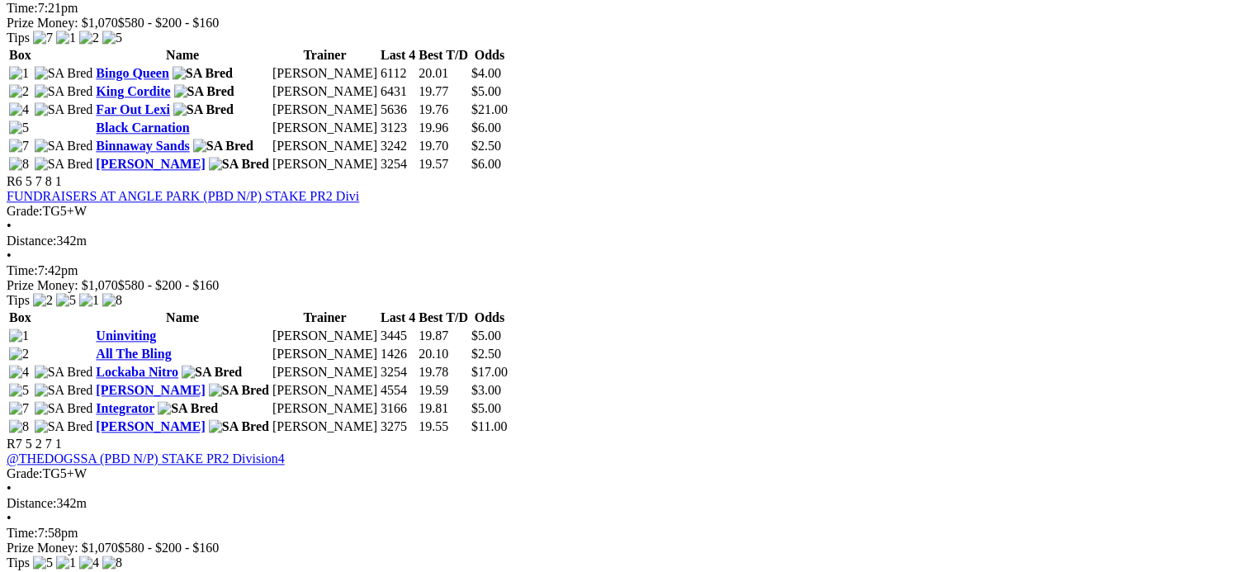
scroll to position [2005, 0]
